Goal: Feedback & Contribution: Submit feedback/report problem

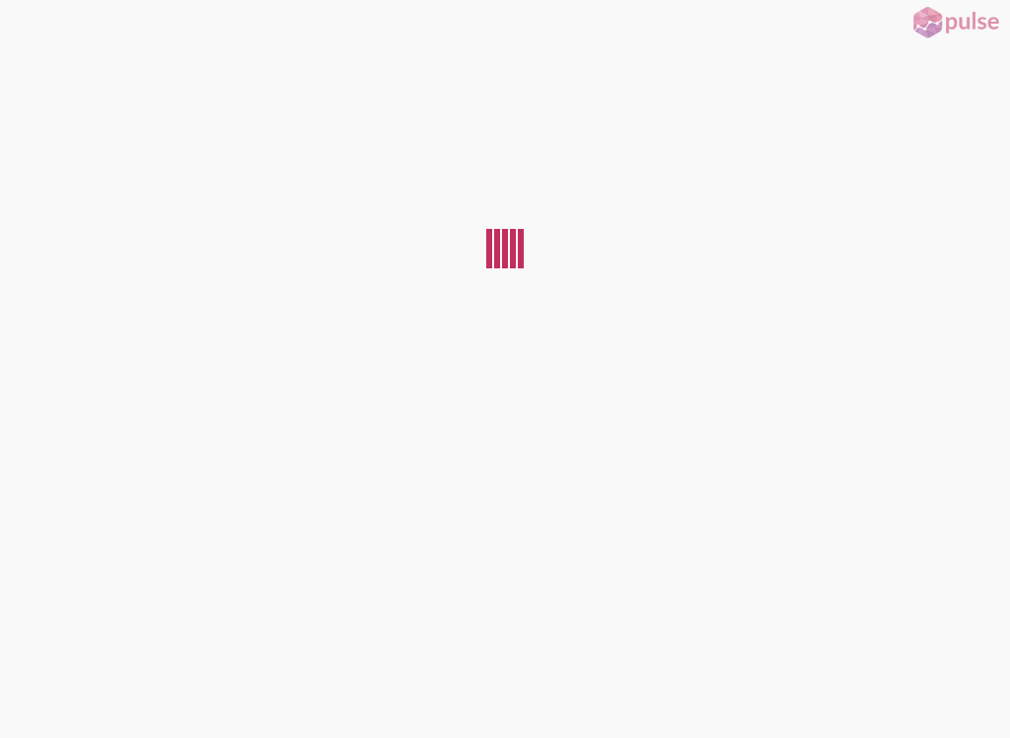
click at [818, 408] on div at bounding box center [505, 382] width 1010 height 678
click at [811, 407] on div at bounding box center [505, 382] width 1010 height 678
click at [813, 407] on div at bounding box center [505, 384] width 1010 height 675
click at [835, 409] on div at bounding box center [505, 382] width 1010 height 678
click at [32, 32] on button at bounding box center [16, 16] width 32 height 32
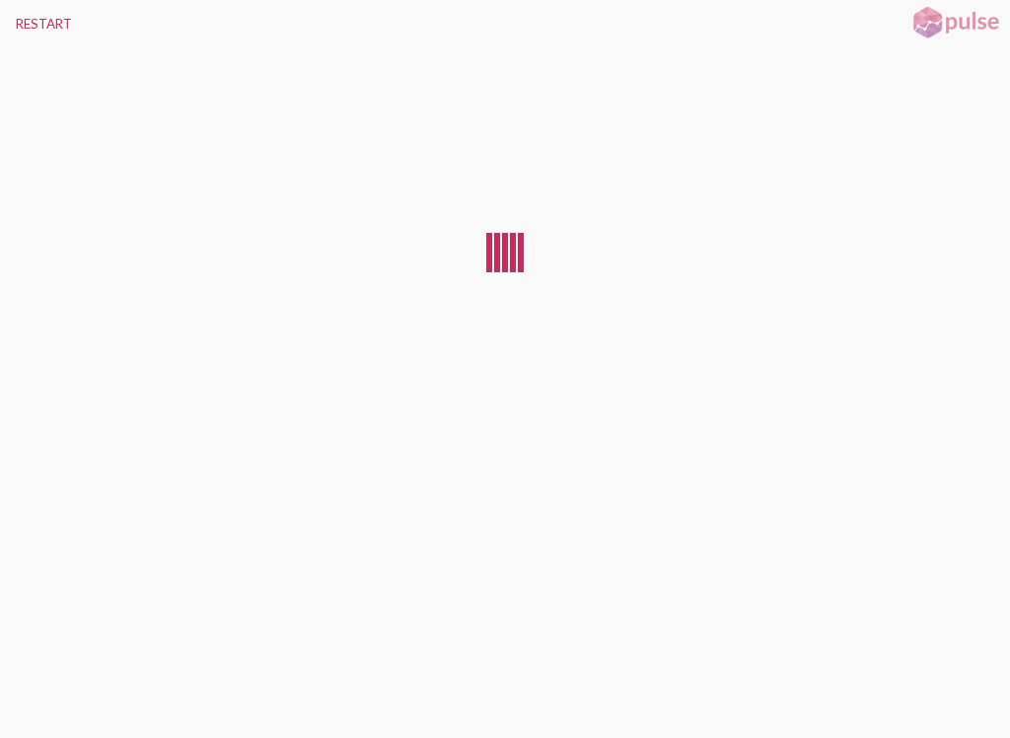
click at [838, 406] on div at bounding box center [505, 384] width 1010 height 675
click at [35, 29] on button "RESTART" at bounding box center [44, 23] width 88 height 47
click at [34, 3] on button "RESTART" at bounding box center [44, 23] width 88 height 47
click at [37, 17] on button "RESTART" at bounding box center [44, 23] width 88 height 47
click at [855, 415] on div at bounding box center [505, 384] width 1010 height 675
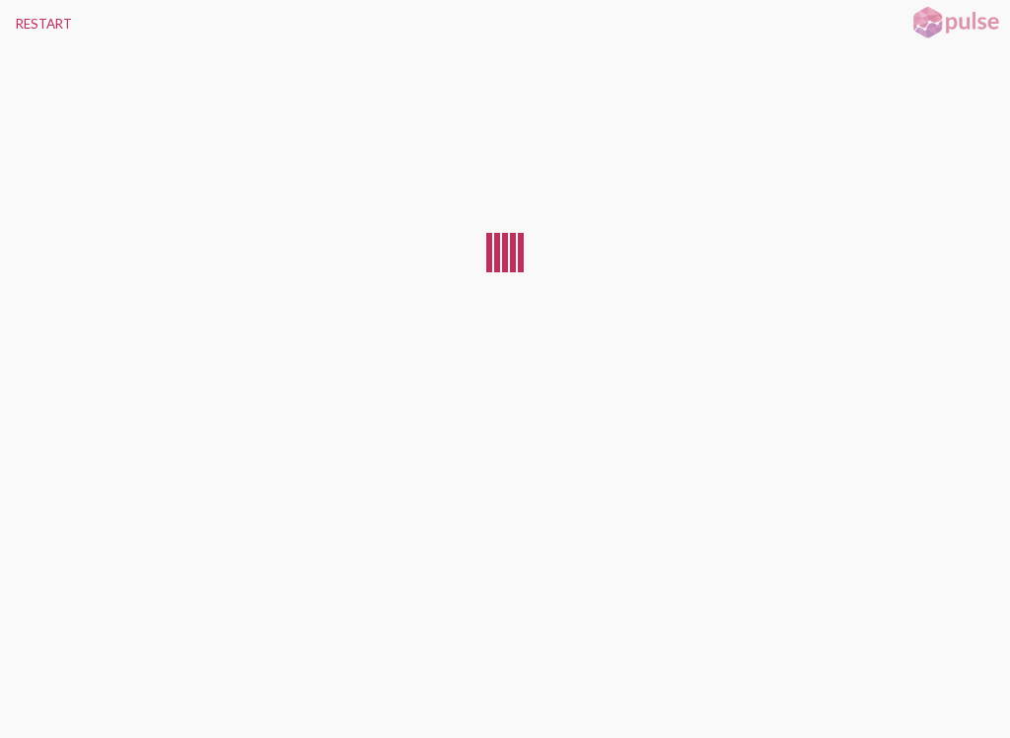
click at [37, 12] on button "RESTART" at bounding box center [44, 23] width 88 height 47
click at [36, 21] on button "RESTART" at bounding box center [44, 23] width 88 height 47
click at [874, 408] on div at bounding box center [505, 384] width 1010 height 675
click at [41, 21] on button "RESTART" at bounding box center [44, 23] width 88 height 47
click at [512, 252] on div at bounding box center [513, 253] width 6 height 16
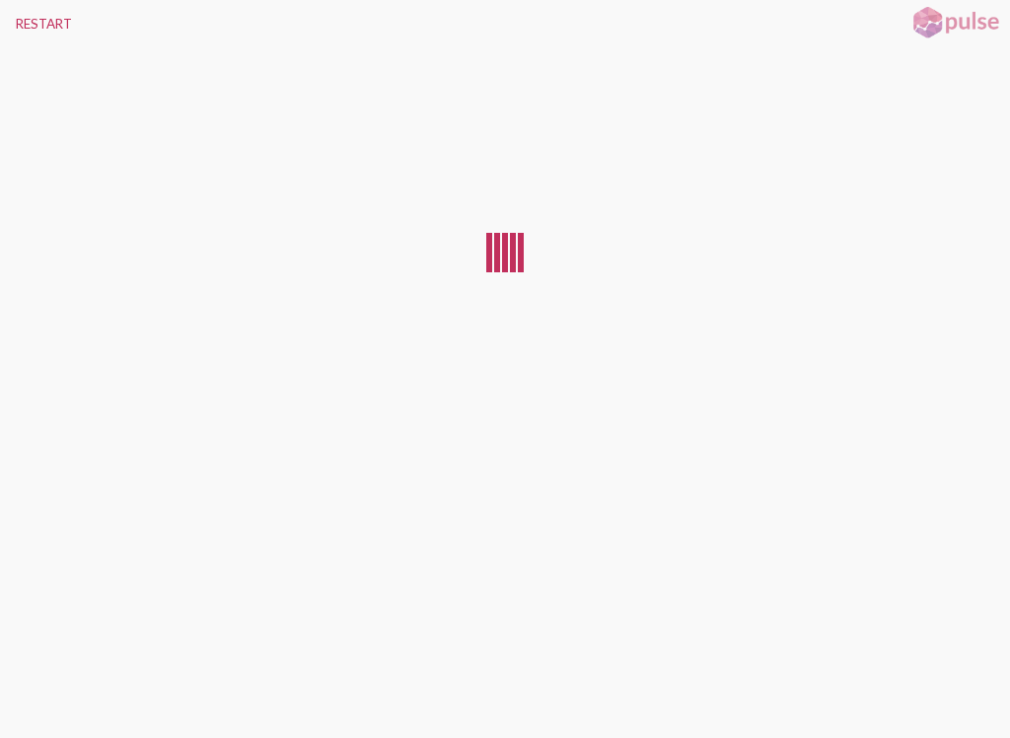
click at [469, 337] on div at bounding box center [505, 384] width 1010 height 675
click at [12, 28] on button "RESTART" at bounding box center [44, 23] width 88 height 47
click at [36, 19] on button "RESTART" at bounding box center [44, 23] width 88 height 47
click at [32, 21] on button "RESTART" at bounding box center [44, 23] width 88 height 47
click at [40, 25] on button "RESTART" at bounding box center [44, 23] width 88 height 47
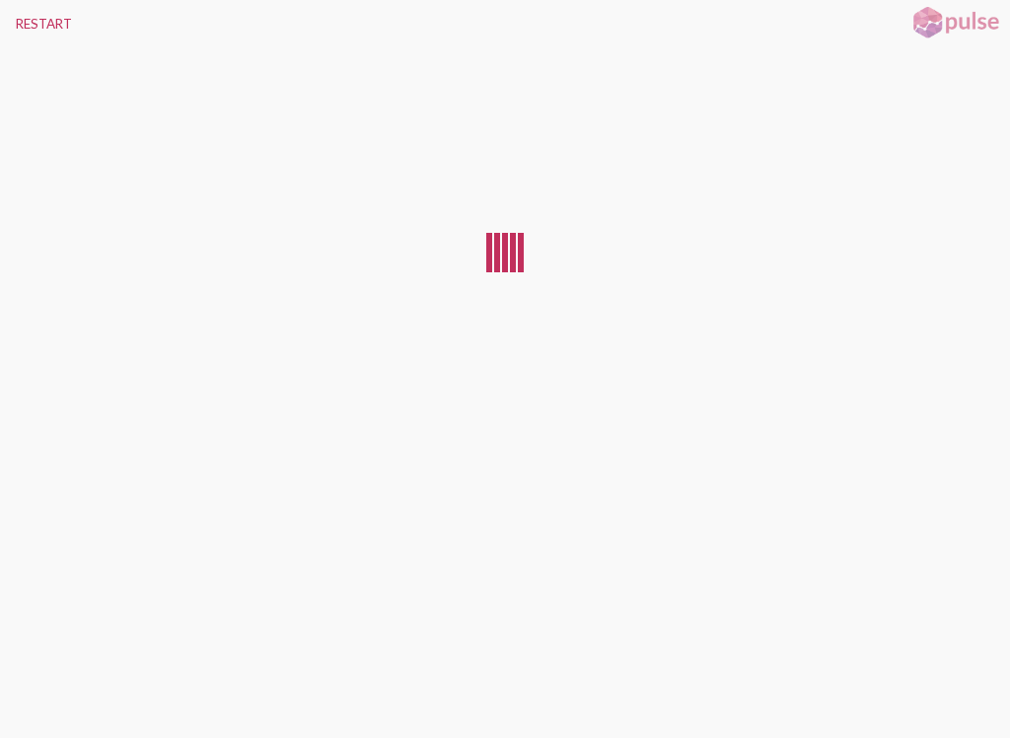
click at [9, 17] on button "RESTART" at bounding box center [44, 23] width 88 height 47
click at [42, 26] on button "RESTART" at bounding box center [44, 23] width 88 height 47
click at [49, 26] on button "RESTART" at bounding box center [44, 23] width 88 height 47
click at [44, 37] on button "RESTART" at bounding box center [44, 23] width 88 height 47
click at [65, 22] on button "RESTART" at bounding box center [44, 23] width 88 height 47
